Goal: Find specific page/section

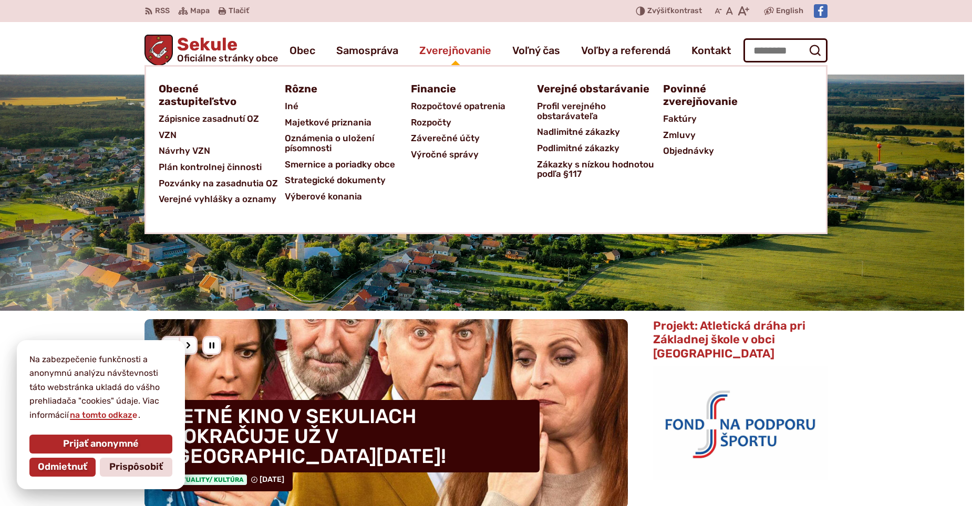
click at [460, 46] on span "Zverejňovanie" at bounding box center [455, 50] width 72 height 29
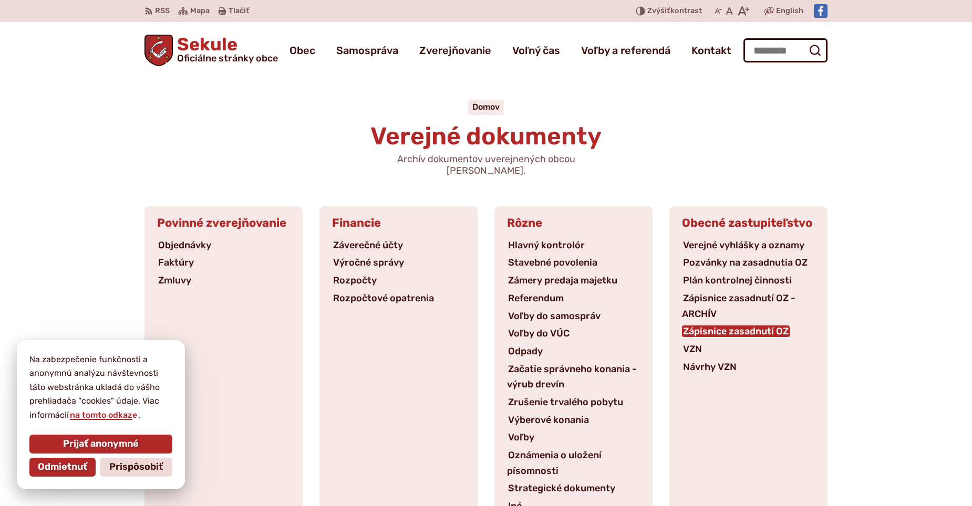
click at [722, 326] on link "Zápisnice zasadnutí OZ" at bounding box center [736, 332] width 108 height 12
